Goal: Information Seeking & Learning: Learn about a topic

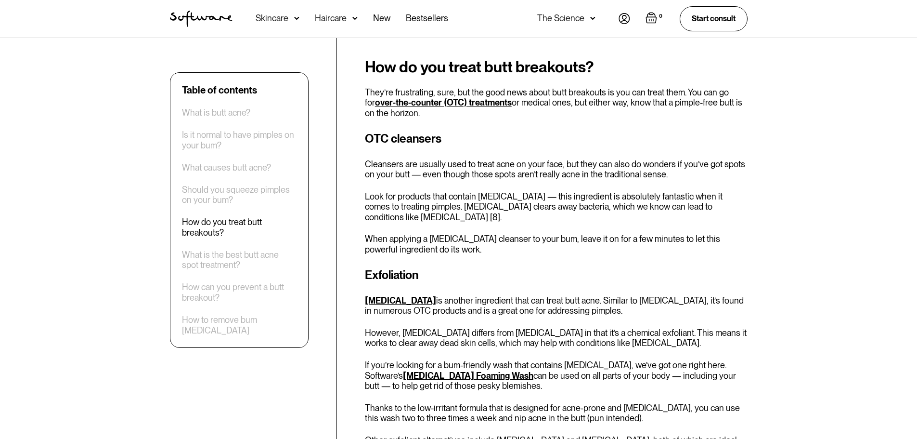
scroll to position [1204, 0]
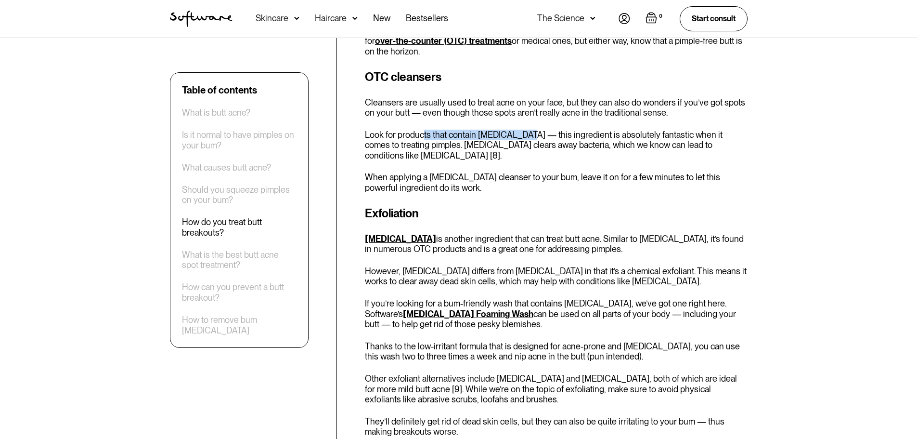
drag, startPoint x: 423, startPoint y: 124, endPoint x: 524, endPoint y: 123, distance: 100.7
click at [524, 130] on p "Look for products that contain [MEDICAL_DATA] — this ingredient is absolutely f…" at bounding box center [556, 145] width 383 height 31
click at [523, 130] on p "Look for products that contain [MEDICAL_DATA] — this ingredient is absolutely f…" at bounding box center [556, 145] width 383 height 31
drag, startPoint x: 436, startPoint y: 132, endPoint x: 498, endPoint y: 135, distance: 62.2
click at [498, 135] on p "Look for products that contain [MEDICAL_DATA] — this ingredient is absolutely f…" at bounding box center [556, 145] width 383 height 31
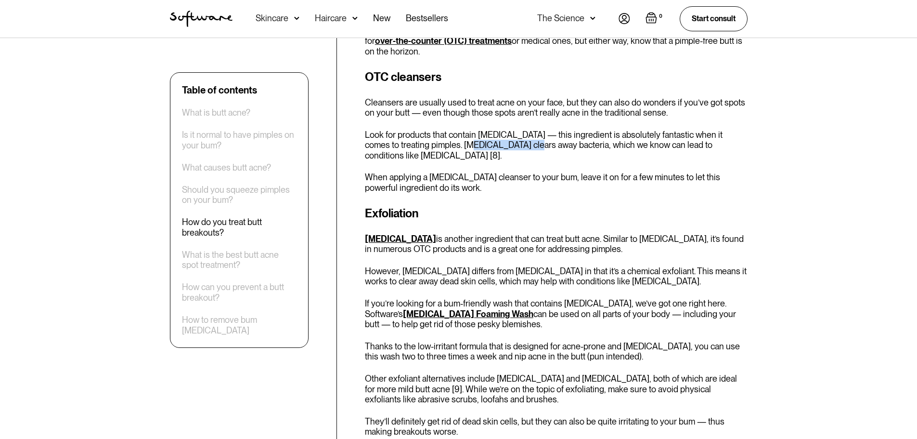
copy p "[MEDICAL_DATA]"
drag, startPoint x: 361, startPoint y: 228, endPoint x: 415, endPoint y: 226, distance: 54.0
drag, startPoint x: 364, startPoint y: 304, endPoint x: 373, endPoint y: 303, distance: 9.3
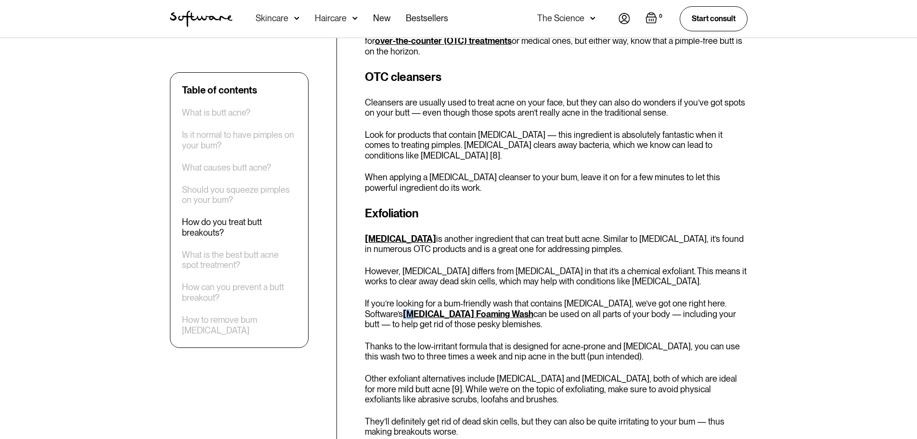
drag, startPoint x: 361, startPoint y: 227, endPoint x: 414, endPoint y: 227, distance: 53.0
copy link "[MEDICAL_DATA]"
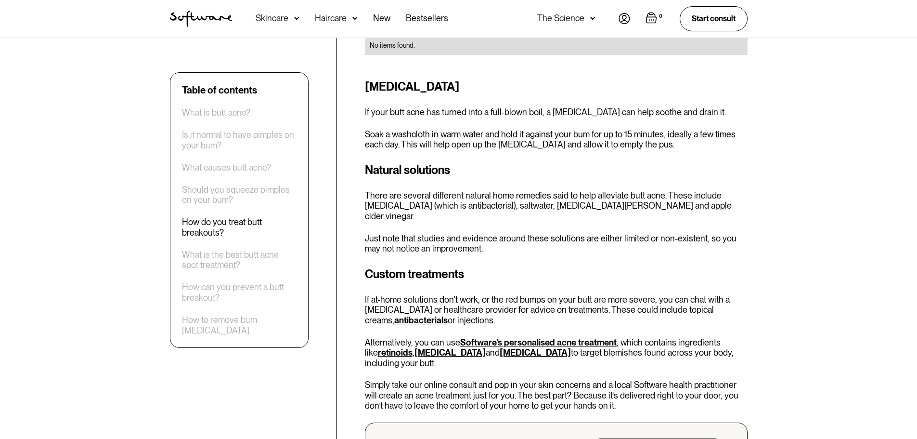
scroll to position [1638, 0]
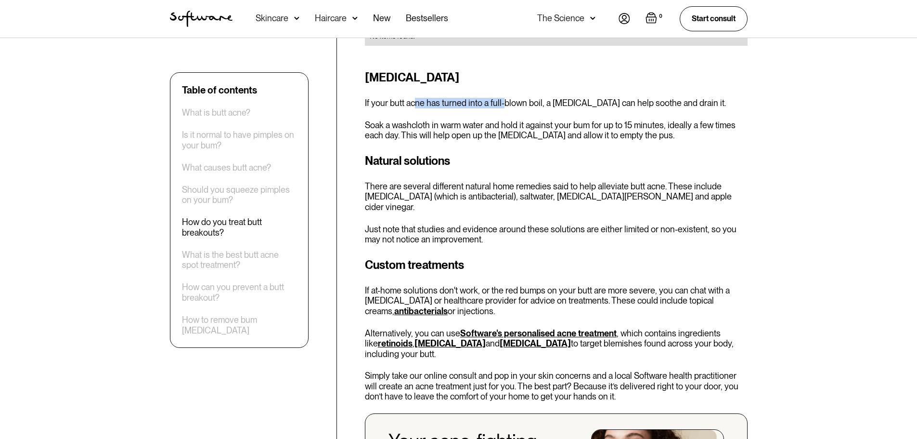
drag, startPoint x: 415, startPoint y: 92, endPoint x: 504, endPoint y: 91, distance: 88.6
click at [504, 98] on p "If your butt acne has turned into a full-blown boil, a [MEDICAL_DATA] can help …" at bounding box center [556, 103] width 383 height 11
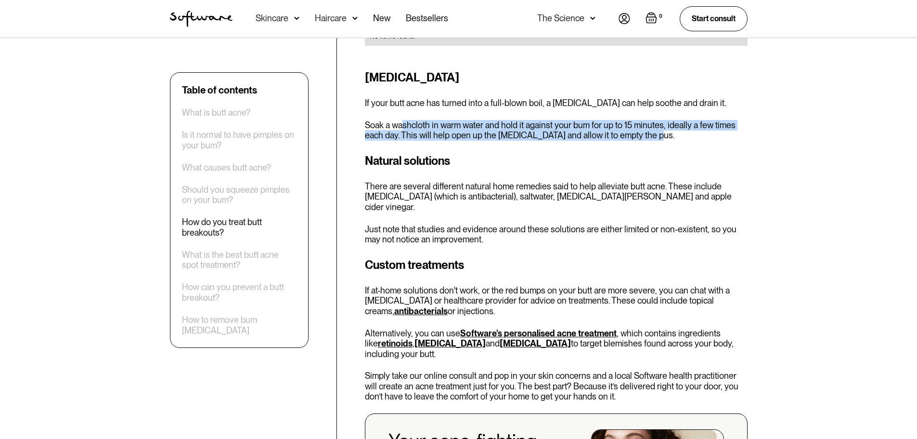
drag, startPoint x: 401, startPoint y: 115, endPoint x: 637, endPoint y: 121, distance: 236.1
click at [637, 121] on p "Soak a washcloth in warm water and hold it against your bum for up to 15 minute…" at bounding box center [556, 130] width 383 height 21
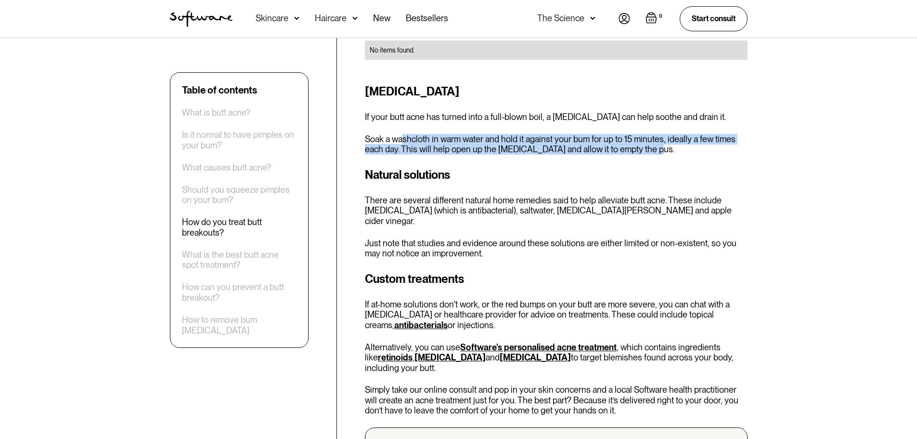
scroll to position [1541, 0]
